Goal: Information Seeking & Learning: Learn about a topic

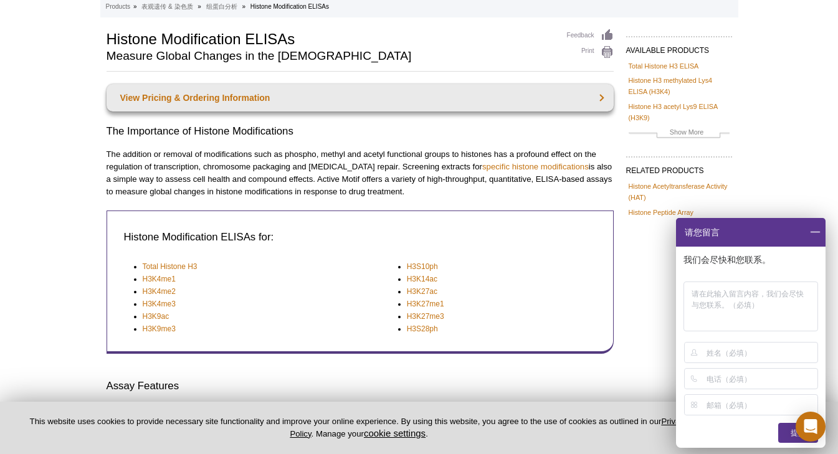
scroll to position [87, 0]
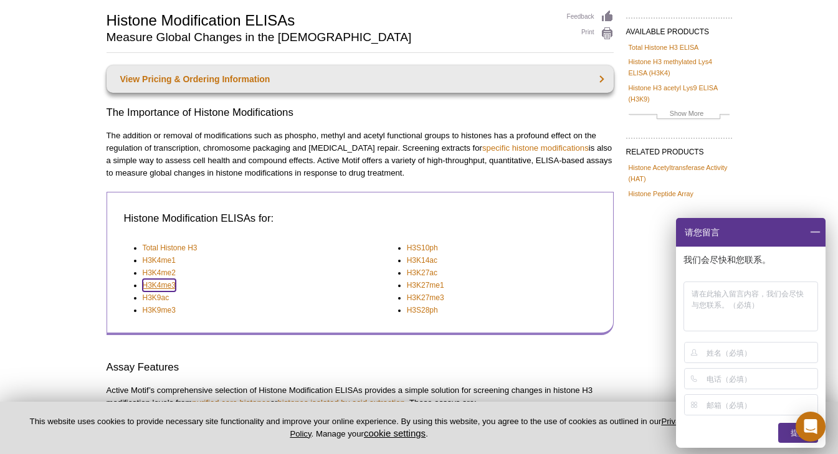
click at [170, 287] on link "H3K4me3" at bounding box center [159, 285] width 33 height 12
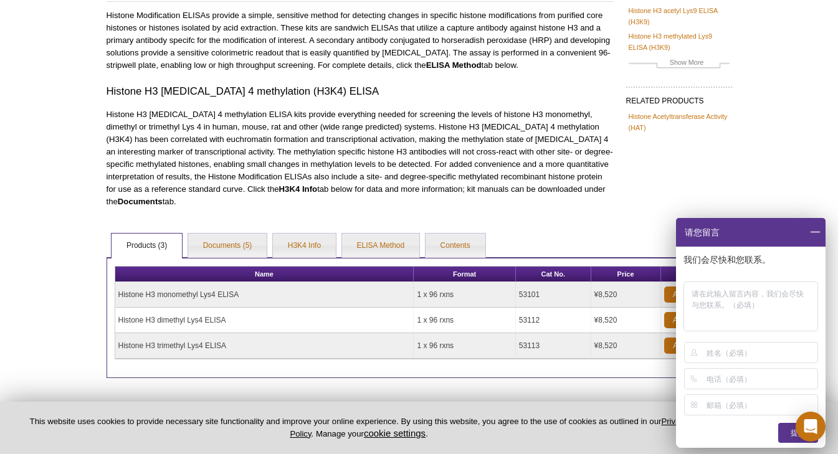
scroll to position [141, 0]
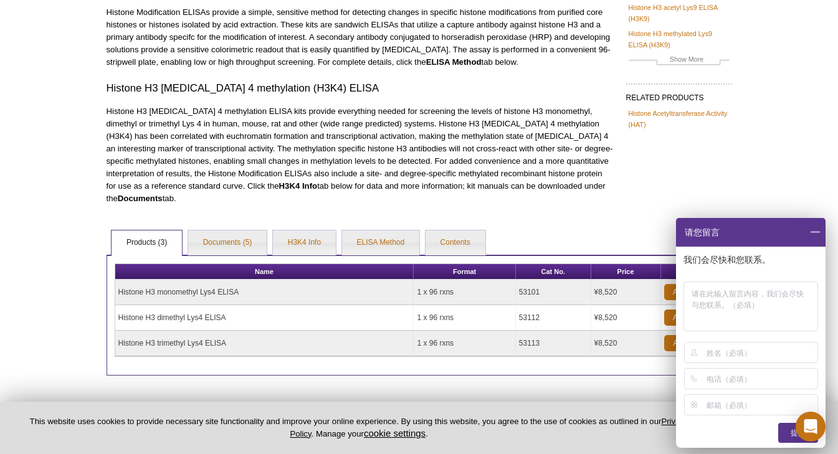
click at [813, 229] on span at bounding box center [814, 232] width 21 height 29
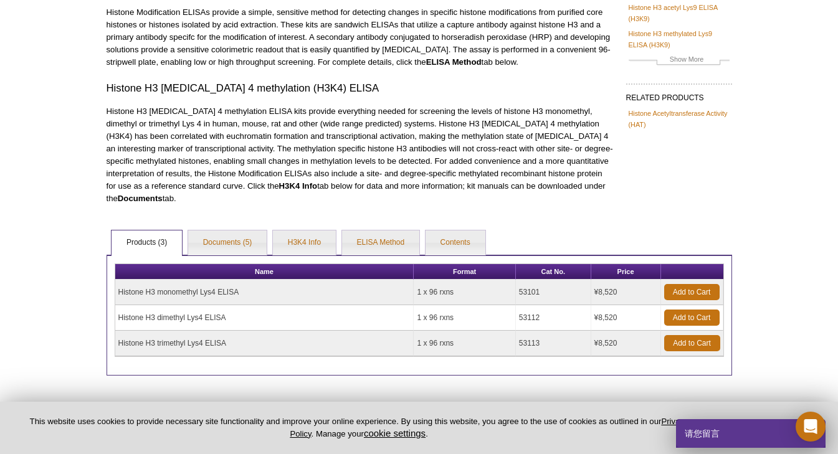
drag, startPoint x: 618, startPoint y: 293, endPoint x: 590, endPoint y: 291, distance: 28.7
click at [590, 291] on tr "Histone H3 monomethyl Lys4 ELISA 1 x 96 rxns 53101 ¥8,520 Add to Cart" at bounding box center [419, 293] width 608 height 26
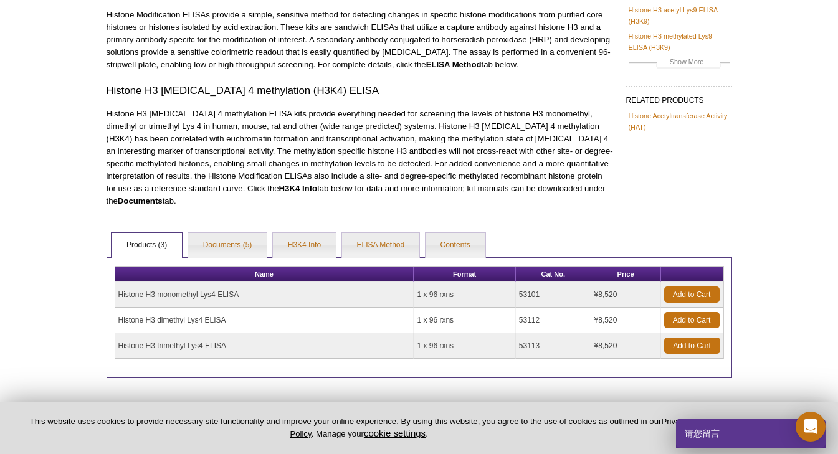
scroll to position [199, 0]
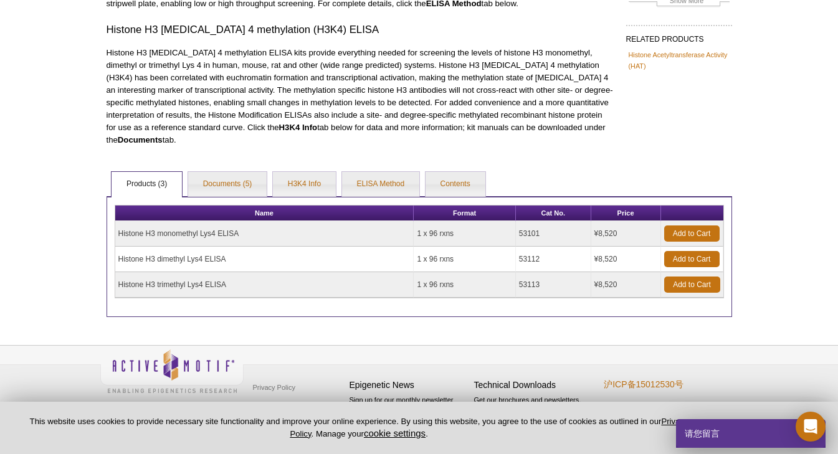
click at [616, 242] on td "¥8,520" at bounding box center [626, 234] width 70 height 26
drag, startPoint x: 598, startPoint y: 232, endPoint x: 589, endPoint y: 230, distance: 9.5
click at [589, 230] on tr "Histone H3 monomethyl Lys4 ELISA 1 x 96 rxns 53101 ¥8,520 Add to Cart" at bounding box center [419, 234] width 608 height 26
click at [623, 230] on td "¥8,520" at bounding box center [626, 234] width 70 height 26
click at [616, 232] on td "¥8,520" at bounding box center [626, 234] width 70 height 26
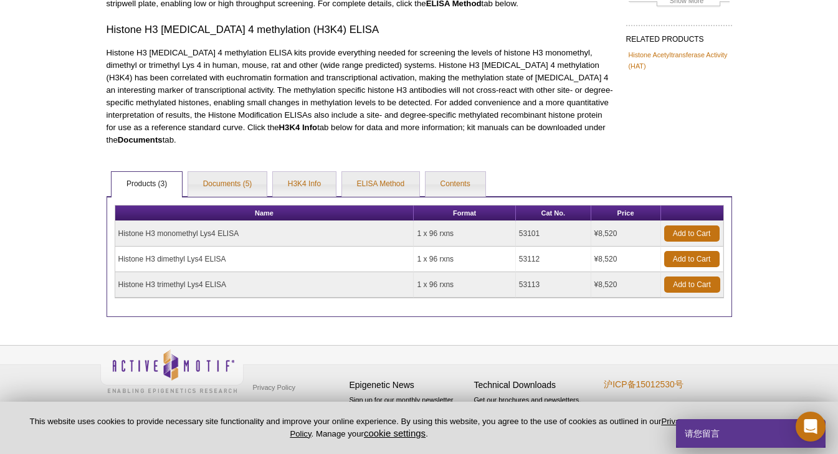
drag, startPoint x: 617, startPoint y: 232, endPoint x: 566, endPoint y: 228, distance: 50.6
click at [566, 228] on tr "Histone H3 monomethyl Lys4 ELISA 1 x 96 rxns 53101 ¥8,520 Add to Cart" at bounding box center [419, 234] width 608 height 26
copy tr "¥8,520"
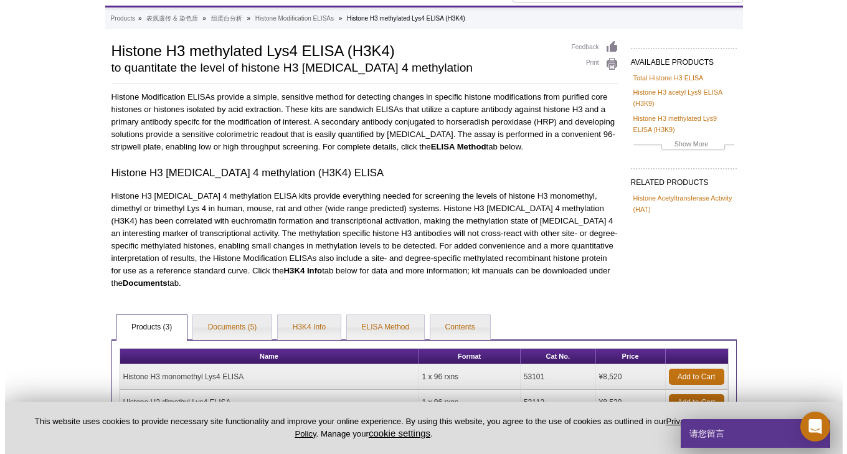
scroll to position [55, 0]
